Goal: Check status

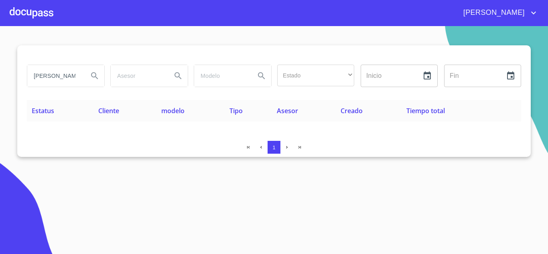
click at [72, 80] on input "MARIANA SEGURA" at bounding box center [54, 76] width 55 height 22
type input "A"
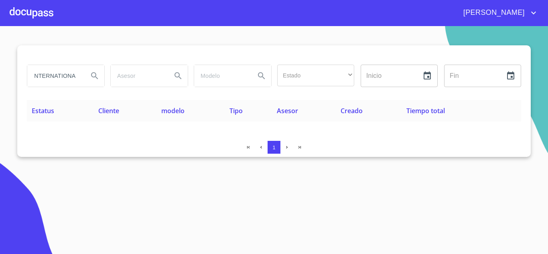
scroll to position [0, 4]
type input "INTERNATIONAL"
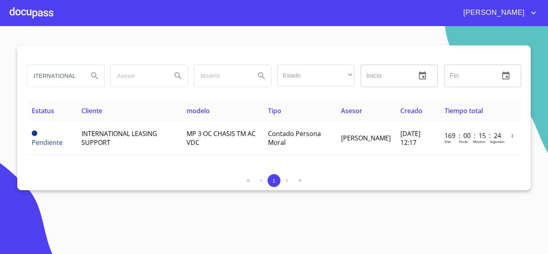
scroll to position [0, 0]
click at [66, 68] on input "INTERNATIONAL" at bounding box center [54, 76] width 55 height 22
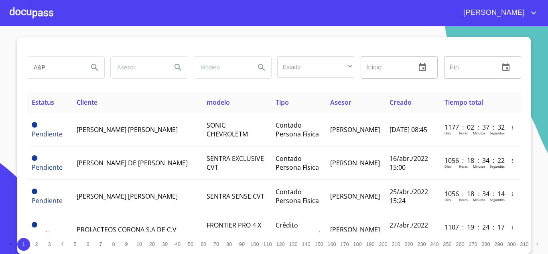
scroll to position [14, 0]
click at [57, 63] on input "A&P" at bounding box center [54, 68] width 55 height 22
type input "A & P INTER"
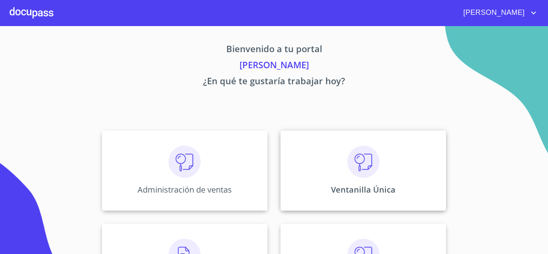
click at [350, 177] on img at bounding box center [363, 162] width 32 height 32
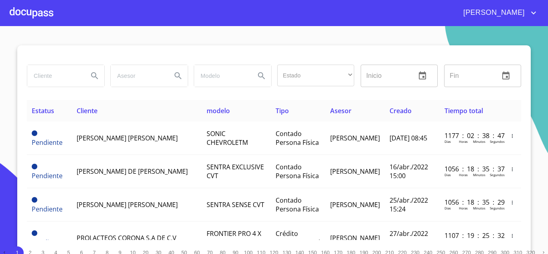
click at [57, 81] on input "search" at bounding box center [54, 76] width 55 height 22
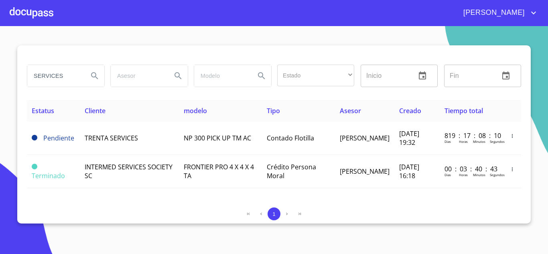
click at [48, 77] on input "SERVICES" at bounding box center [54, 76] width 55 height 22
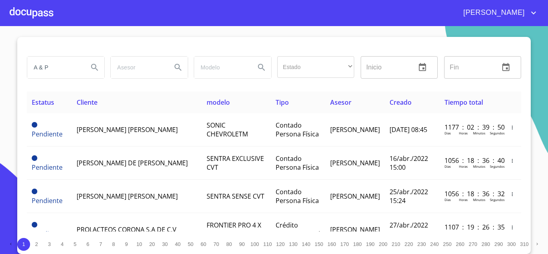
click at [54, 69] on input "A & P" at bounding box center [54, 68] width 55 height 22
type input "A & P INTERNATIONAL"
click at [26, 23] on div at bounding box center [32, 13] width 44 height 26
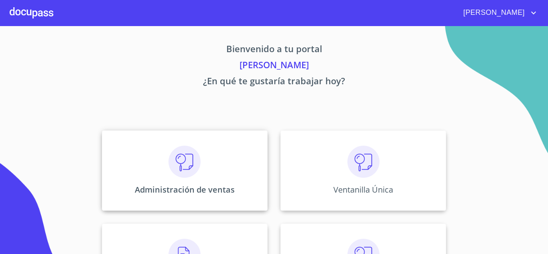
click at [180, 164] on img at bounding box center [184, 162] width 32 height 32
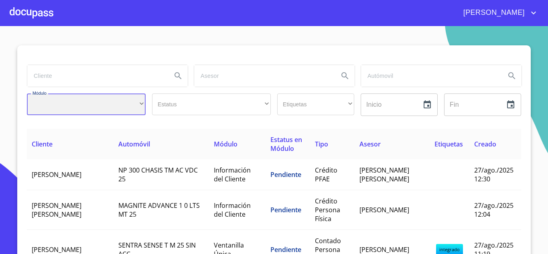
click at [106, 98] on div "​" at bounding box center [86, 104] width 119 height 22
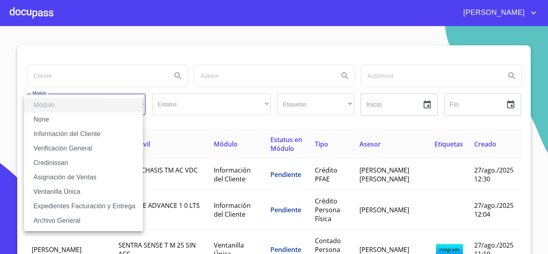
click at [104, 79] on div at bounding box center [274, 127] width 548 height 254
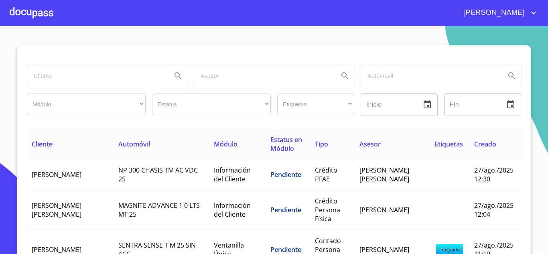
click at [104, 79] on input "search" at bounding box center [96, 76] width 138 height 22
type input "INTERNATIONAL"
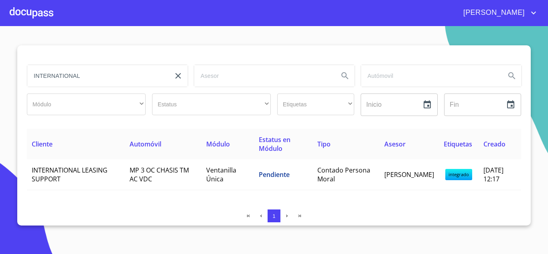
click at [105, 75] on input "INTERNATIONAL" at bounding box center [96, 76] width 138 height 22
click at [105, 77] on input "INTERNATIONAL" at bounding box center [96, 76] width 138 height 22
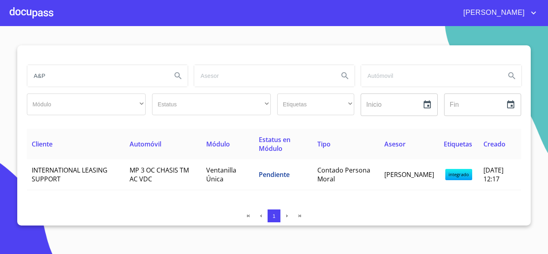
type input "A&P"
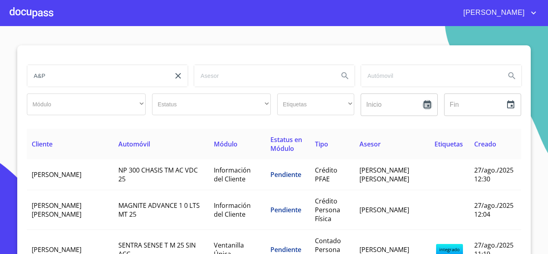
click at [424, 106] on icon "button" at bounding box center [427, 105] width 10 height 10
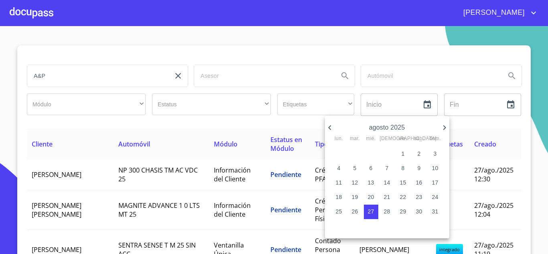
click at [403, 151] on p "1" at bounding box center [402, 154] width 3 height 8
type input "[DATE]"
click at [508, 104] on div at bounding box center [274, 127] width 548 height 254
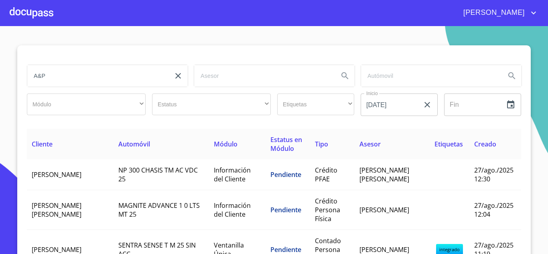
click at [510, 102] on icon "button" at bounding box center [510, 104] width 7 height 8
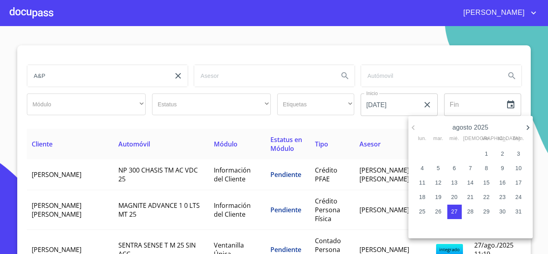
click at [455, 210] on p "27" at bounding box center [454, 211] width 6 height 8
type input "[DATE]"
click at [11, 160] on div at bounding box center [274, 127] width 548 height 254
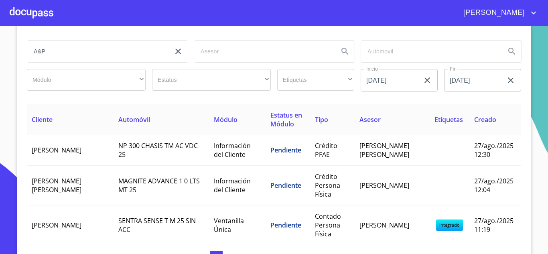
scroll to position [37, 0]
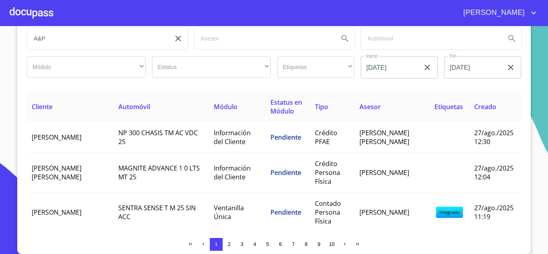
click at [47, 43] on input "A&P" at bounding box center [96, 39] width 138 height 22
type input "INTERNATIONAL"
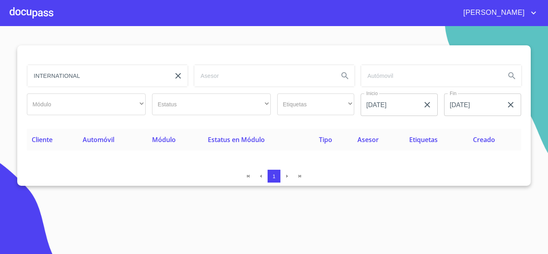
scroll to position [0, 0]
click at [20, 5] on div at bounding box center [32, 13] width 44 height 26
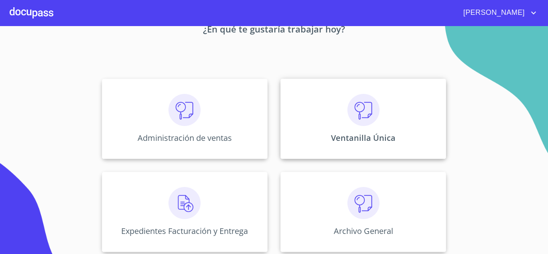
scroll to position [56, 0]
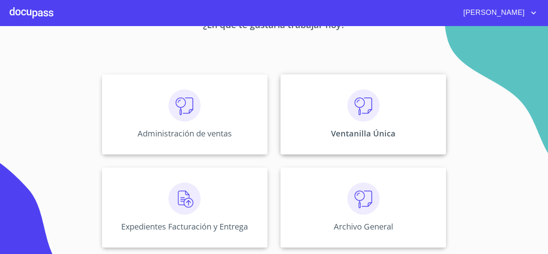
click at [331, 116] on div "Ventanilla Única" at bounding box center [363, 114] width 166 height 80
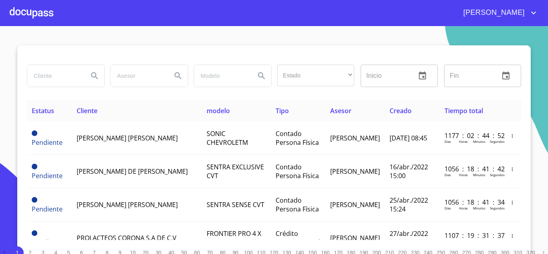
click at [54, 71] on input "search" at bounding box center [54, 76] width 55 height 22
type input "INTERNATIONAL"
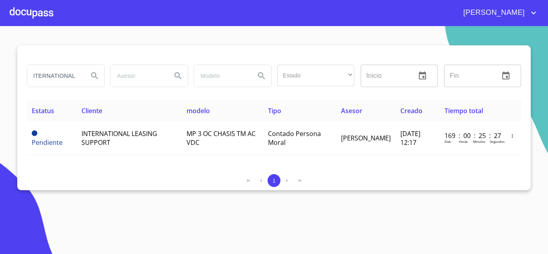
scroll to position [0, 0]
click at [439, 187] on div "1" at bounding box center [274, 182] width 494 height 16
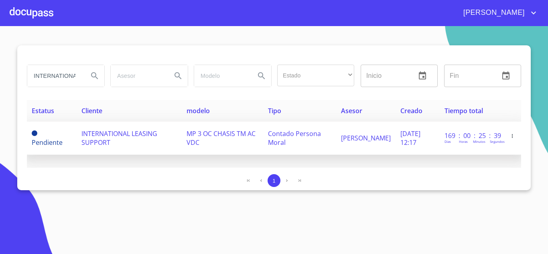
click at [131, 143] on td "INTERNATIONAL LEASING SUPPORT" at bounding box center [129, 137] width 105 height 33
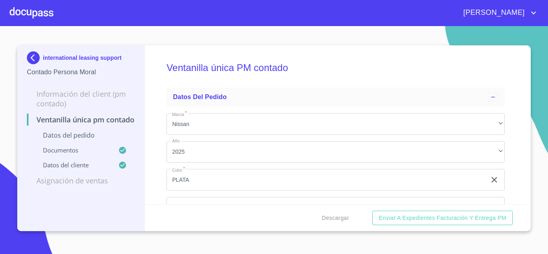
click at [32, 49] on div "international leasing support Contado Persona Moral" at bounding box center [81, 64] width 108 height 38
click at [33, 56] on img at bounding box center [35, 57] width 16 height 13
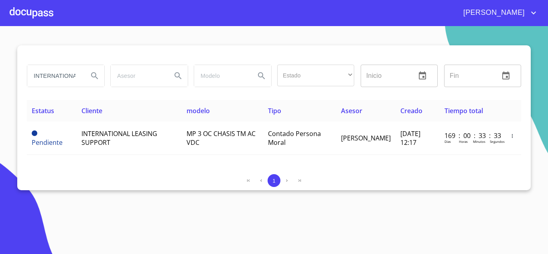
click at [360, 174] on div "INTERNATIONAL Estado ​ ​ Inicio ​ Fin ​ Estatus Cliente modelo Tipo Asesor Crea…" at bounding box center [273, 117] width 513 height 145
